Goal: Transaction & Acquisition: Purchase product/service

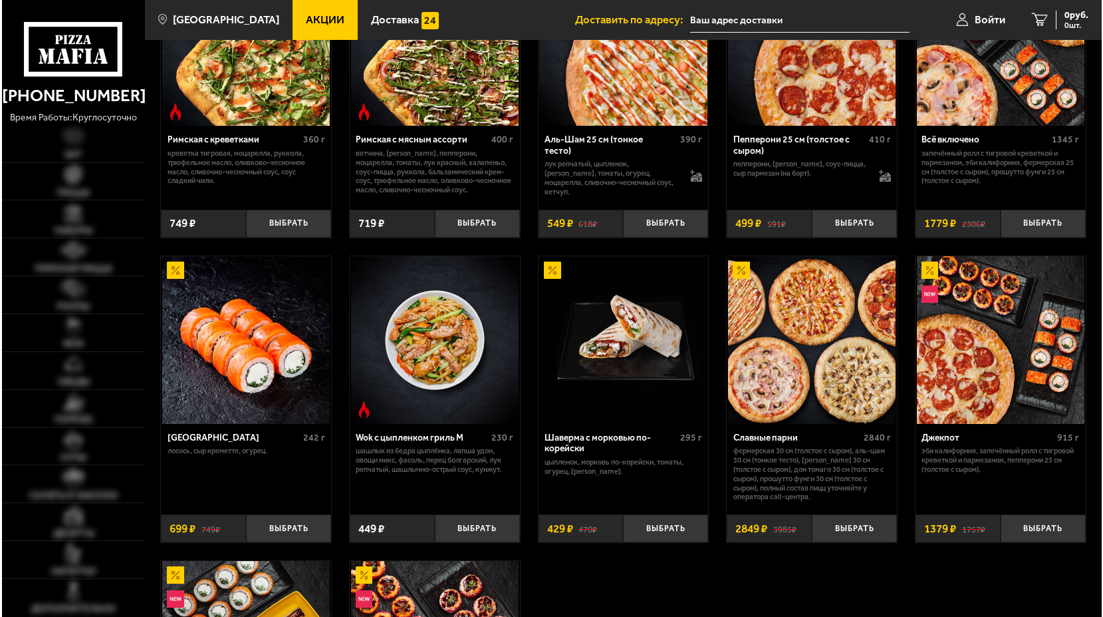
scroll to position [291, 0]
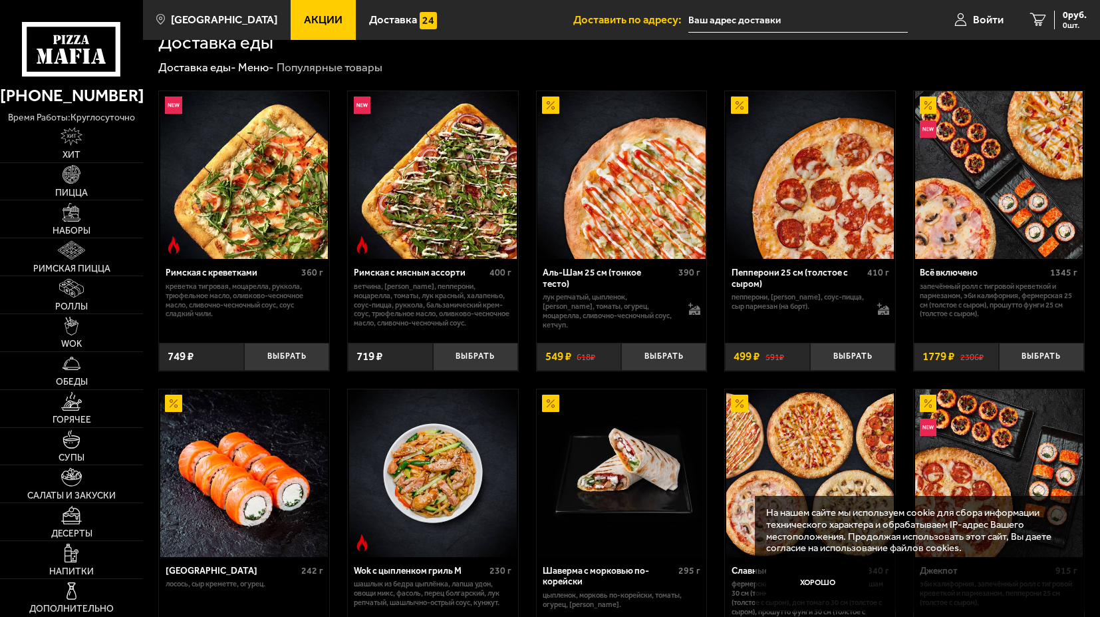
click at [351, 531] on img at bounding box center [433, 473] width 168 height 168
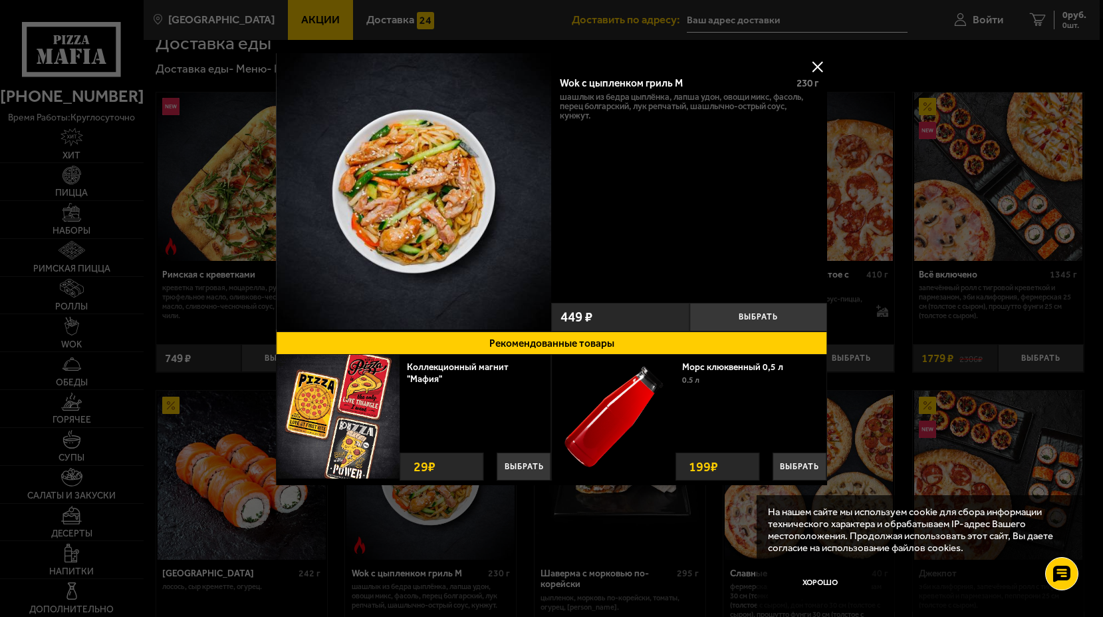
scroll to position [661, 263]
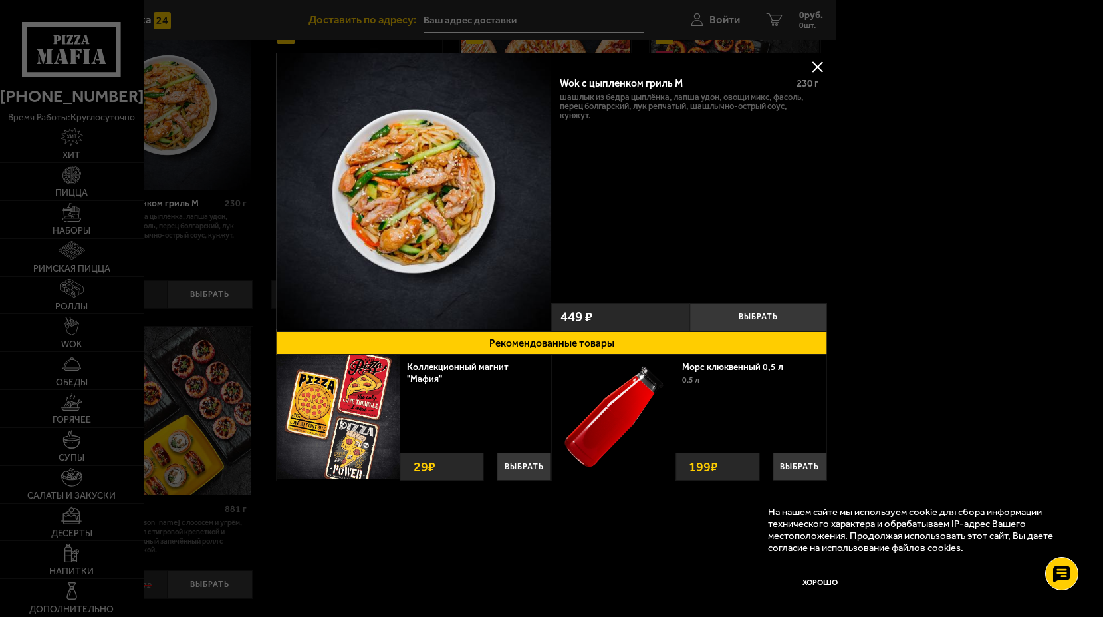
click at [553, 15] on div at bounding box center [551, 308] width 1103 height 617
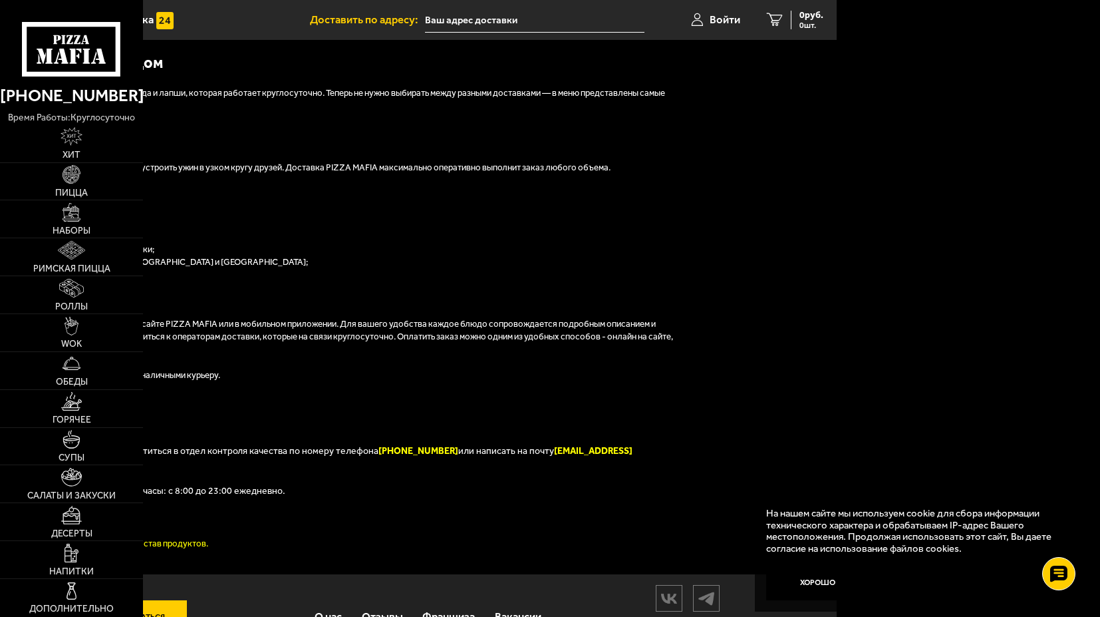
scroll to position [1322, 263]
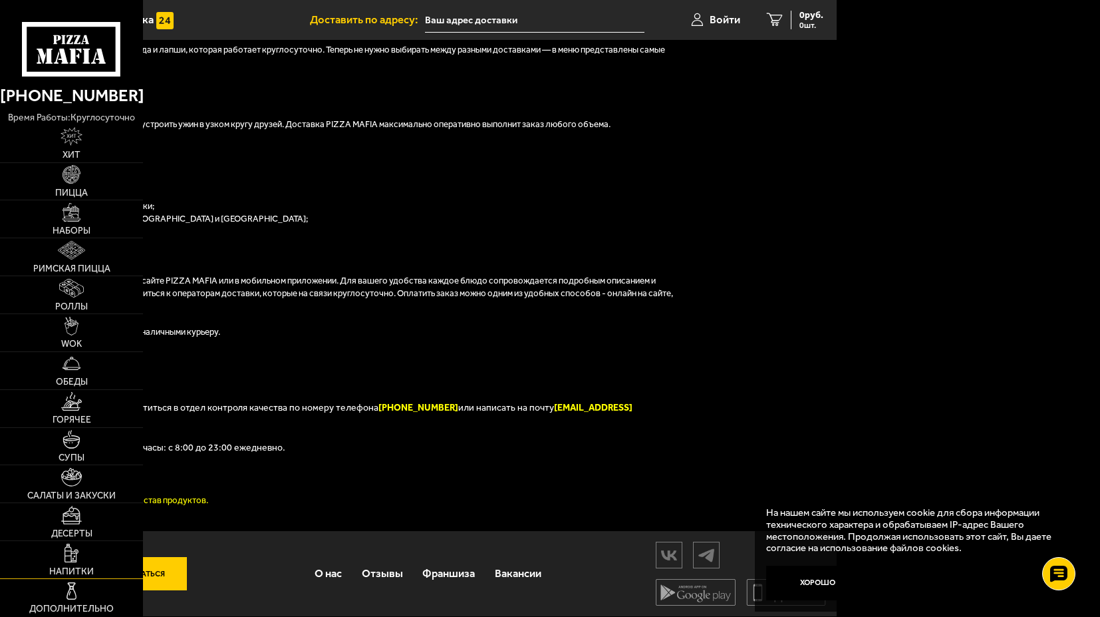
click at [142, 575] on link "Напитки" at bounding box center [71, 559] width 143 height 37
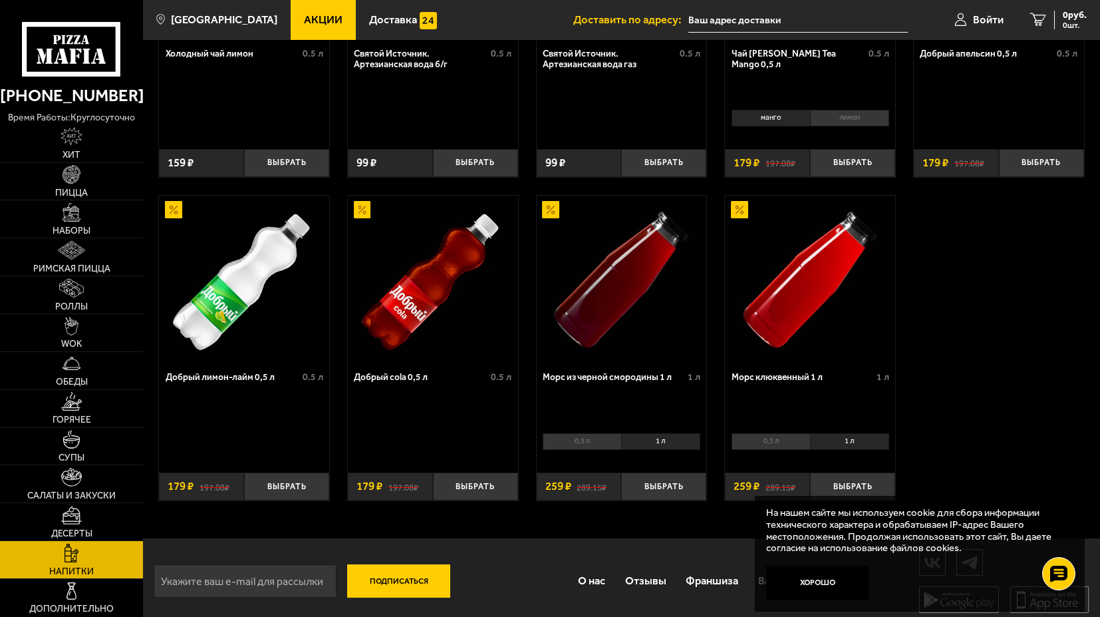
scroll to position [543, 0]
